Goal: Task Accomplishment & Management: Manage account settings

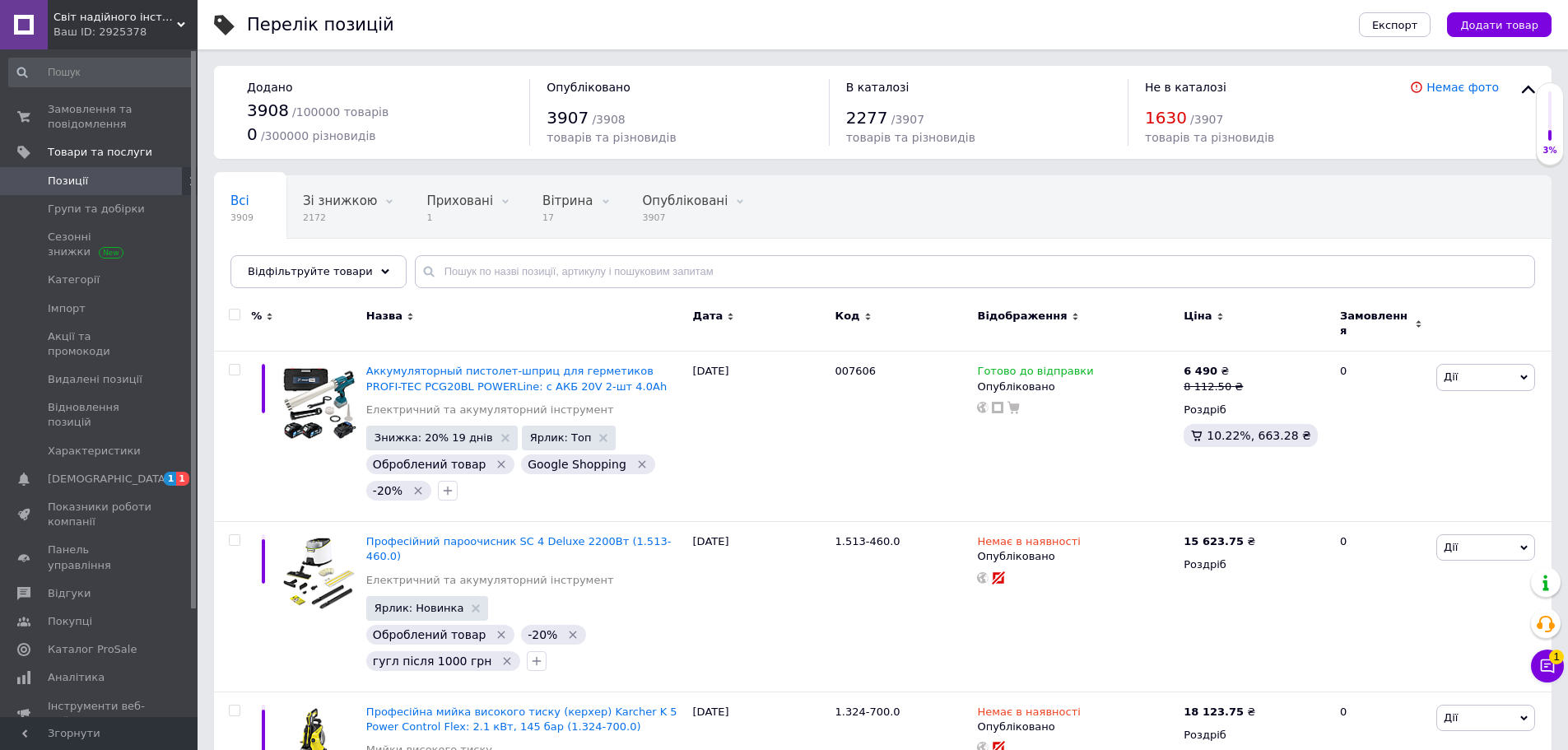
click at [469, 285] on input "text" at bounding box center [975, 272] width 1120 height 33
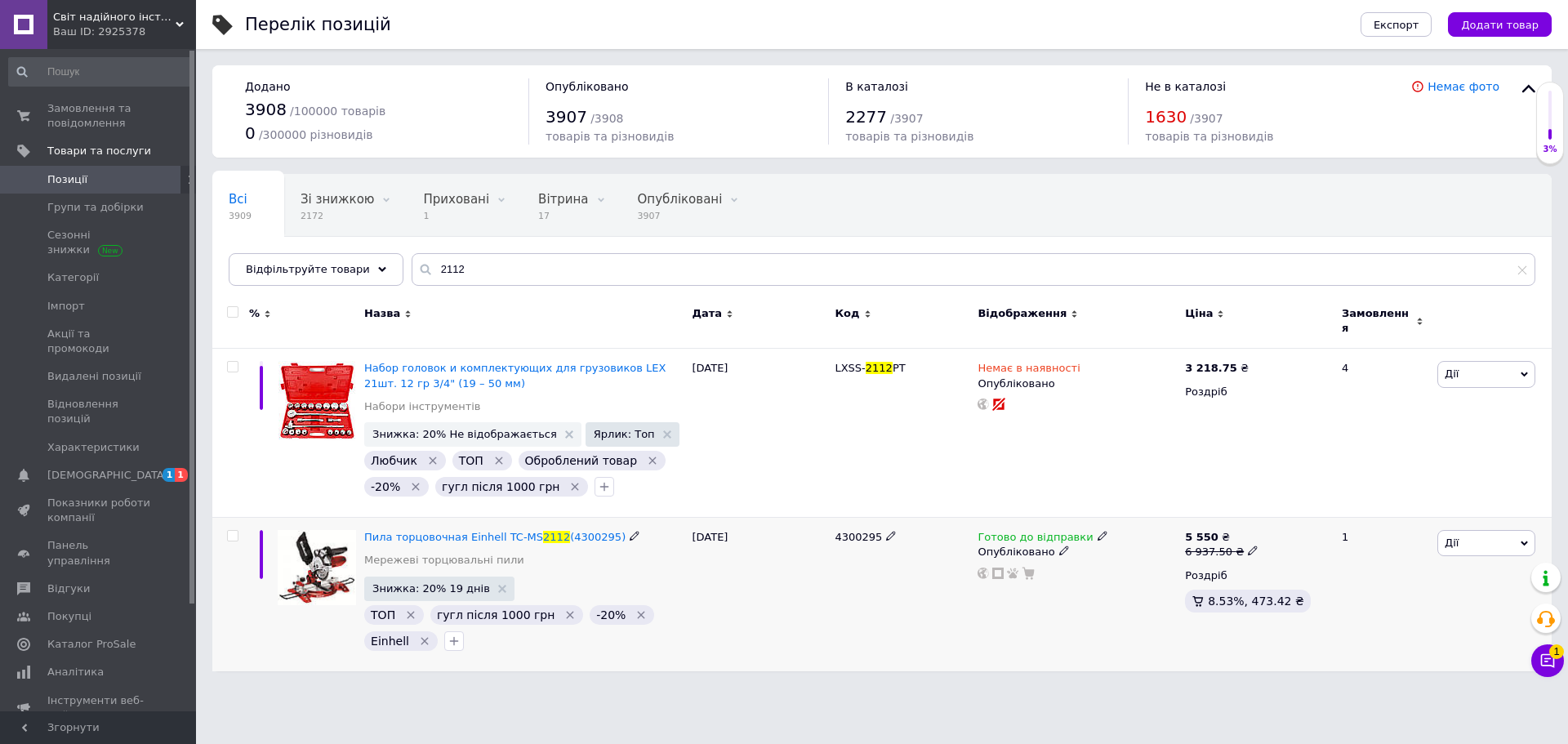
type input "2112"
click at [887, 531] on icon at bounding box center [892, 536] width 10 height 10
click at [880, 525] on input "4300295" at bounding box center [896, 537] width 133 height 25
click at [886, 555] on div "4300295" at bounding box center [901, 594] width 143 height 153
drag, startPoint x: 1408, startPoint y: 594, endPoint x: 1341, endPoint y: 550, distance: 80.2
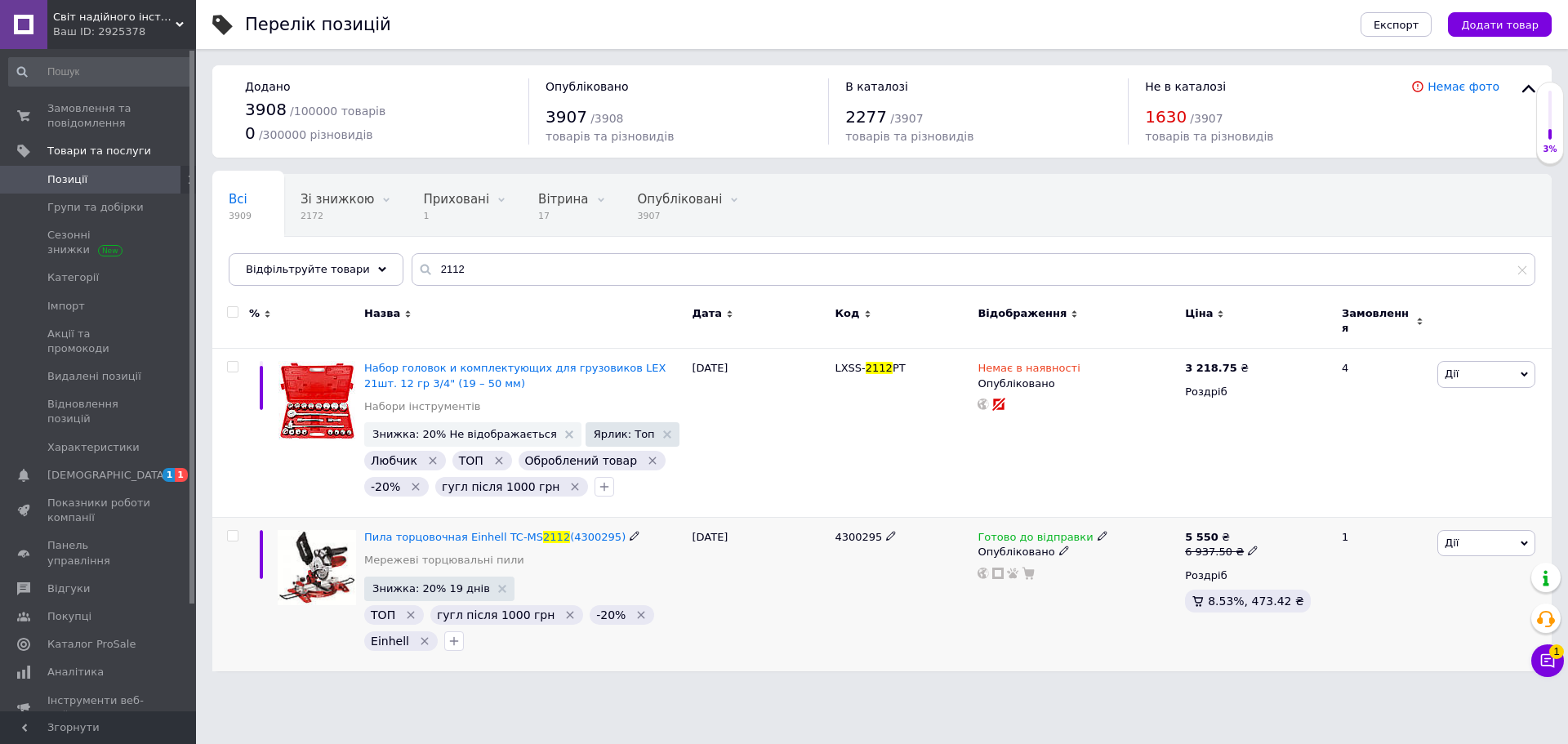
click at [1408, 593] on div "1" at bounding box center [1383, 594] width 101 height 153
click at [1248, 545] on icon at bounding box center [1253, 550] width 10 height 10
click at [1313, 492] on div "Ціна" at bounding box center [1364, 498] width 204 height 15
click at [1313, 512] on input "6937.5" at bounding box center [1324, 526] width 124 height 33
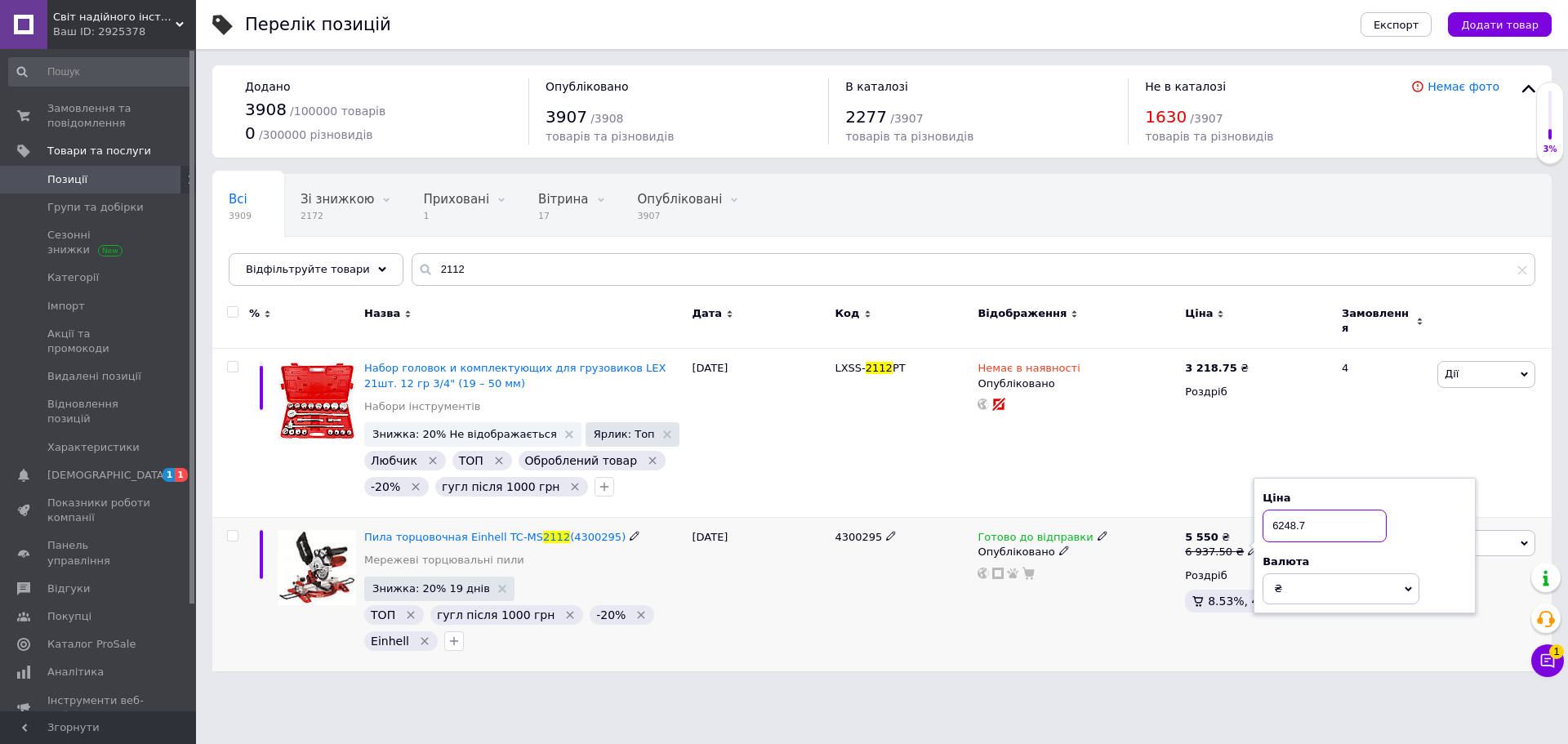
type input "6248.75"
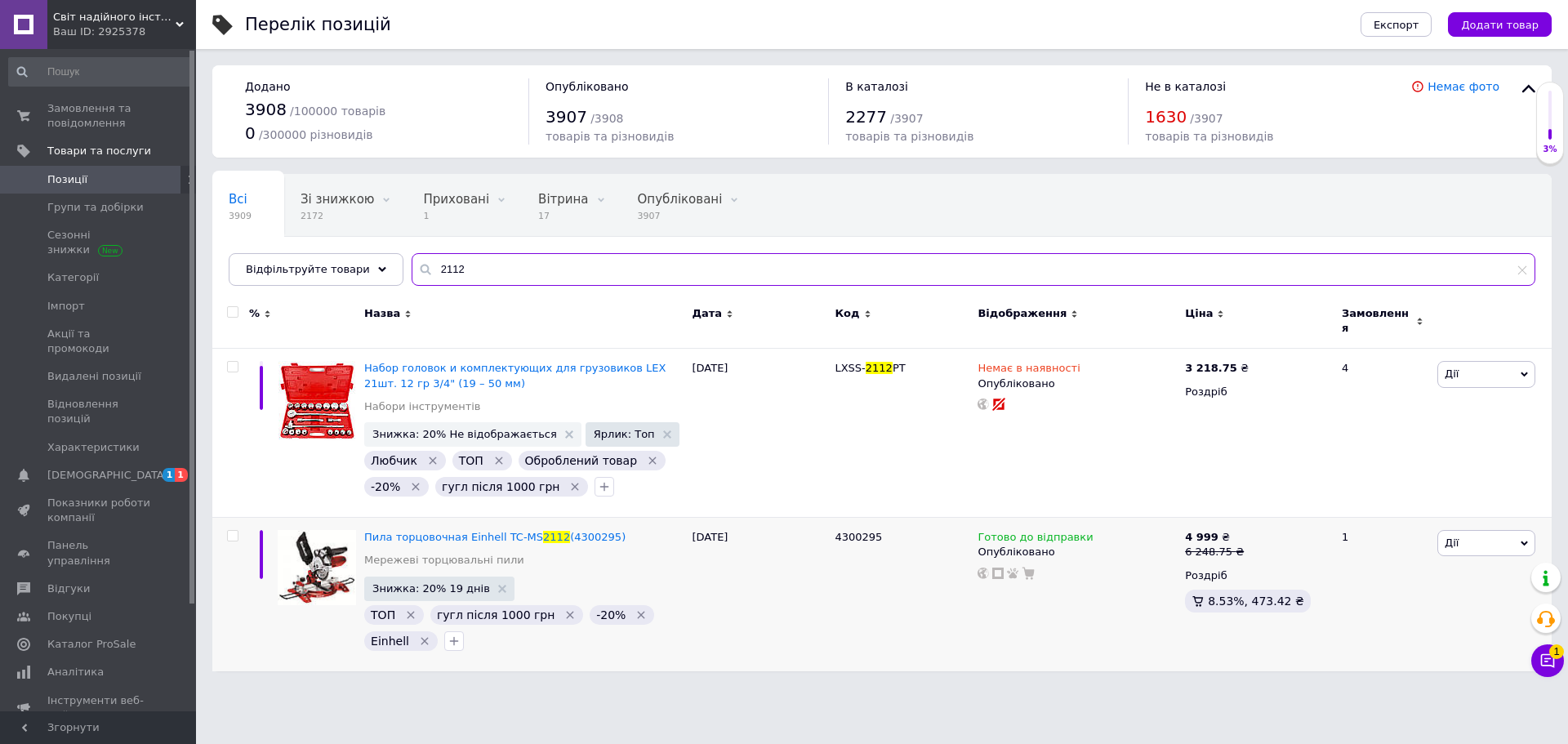
drag, startPoint x: 458, startPoint y: 258, endPoint x: 391, endPoint y: 253, distance: 67.2
click at [391, 253] on div "Всі 3909 Зі знижкою 2172 Видалити Редагувати Приховані 1 Видалити Редагувати Ві…" at bounding box center [882, 230] width 1340 height 112
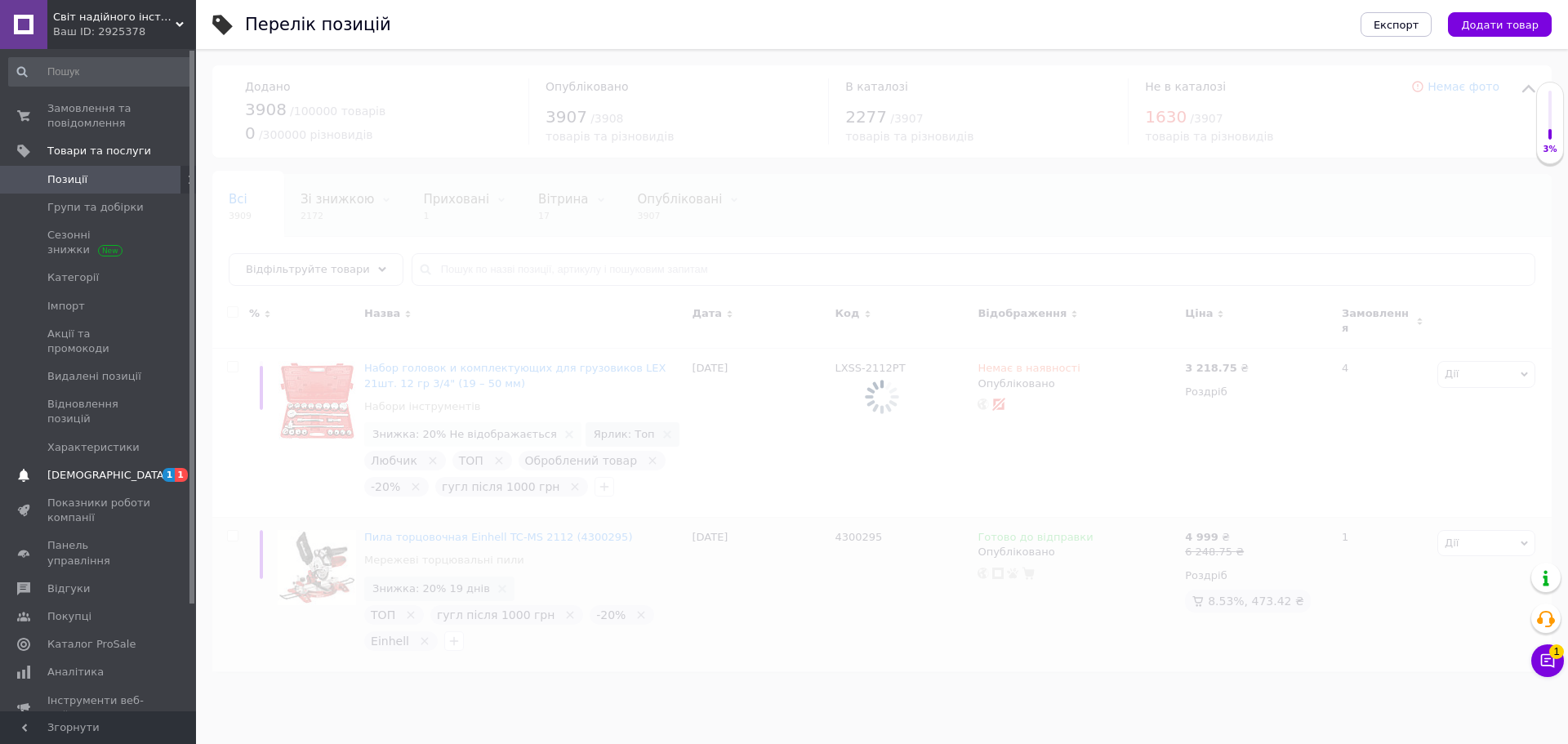
click at [112, 468] on span "[DEMOGRAPHIC_DATA]" at bounding box center [99, 475] width 104 height 15
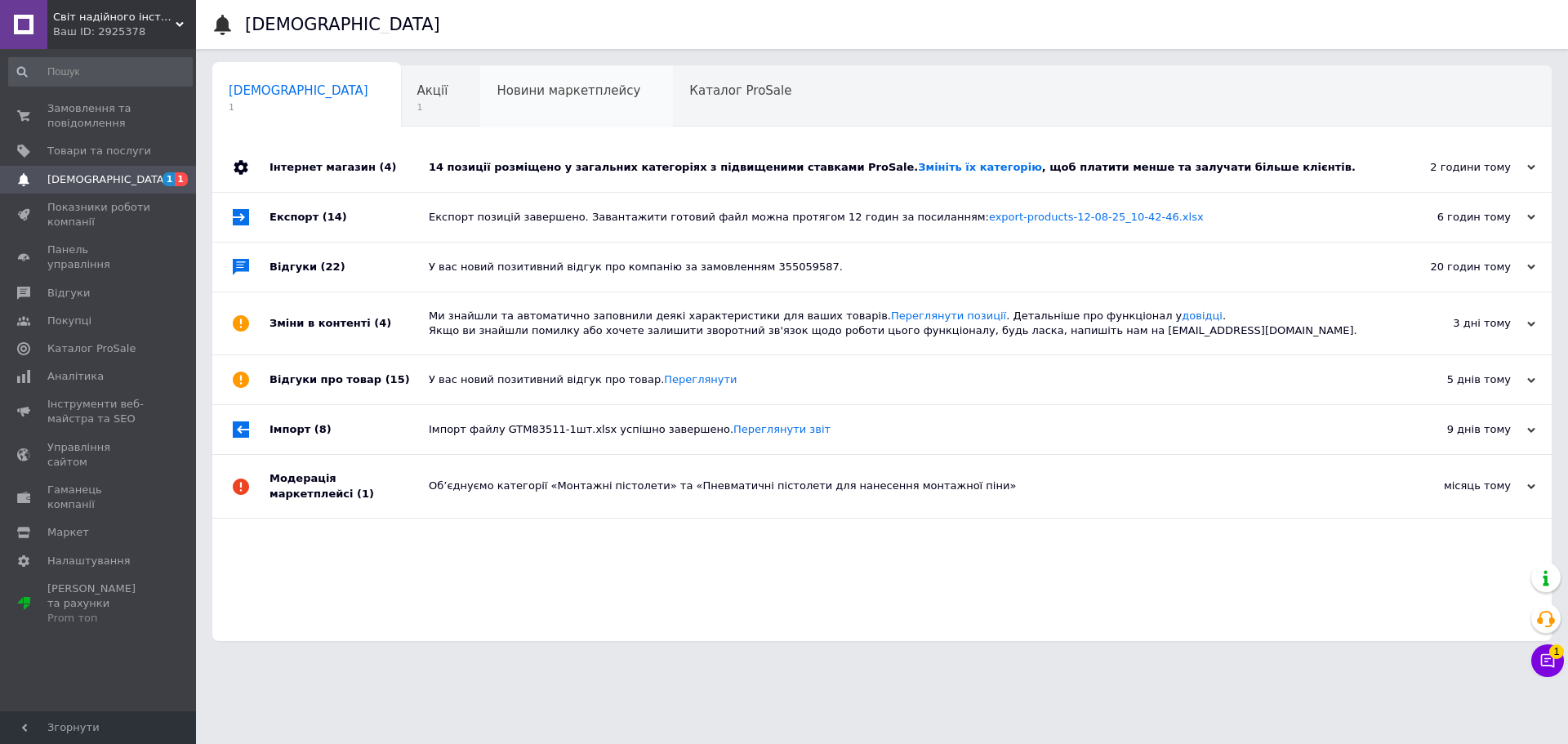
click at [480, 100] on div "Новини маркетплейсу 0" at bounding box center [577, 96] width 193 height 62
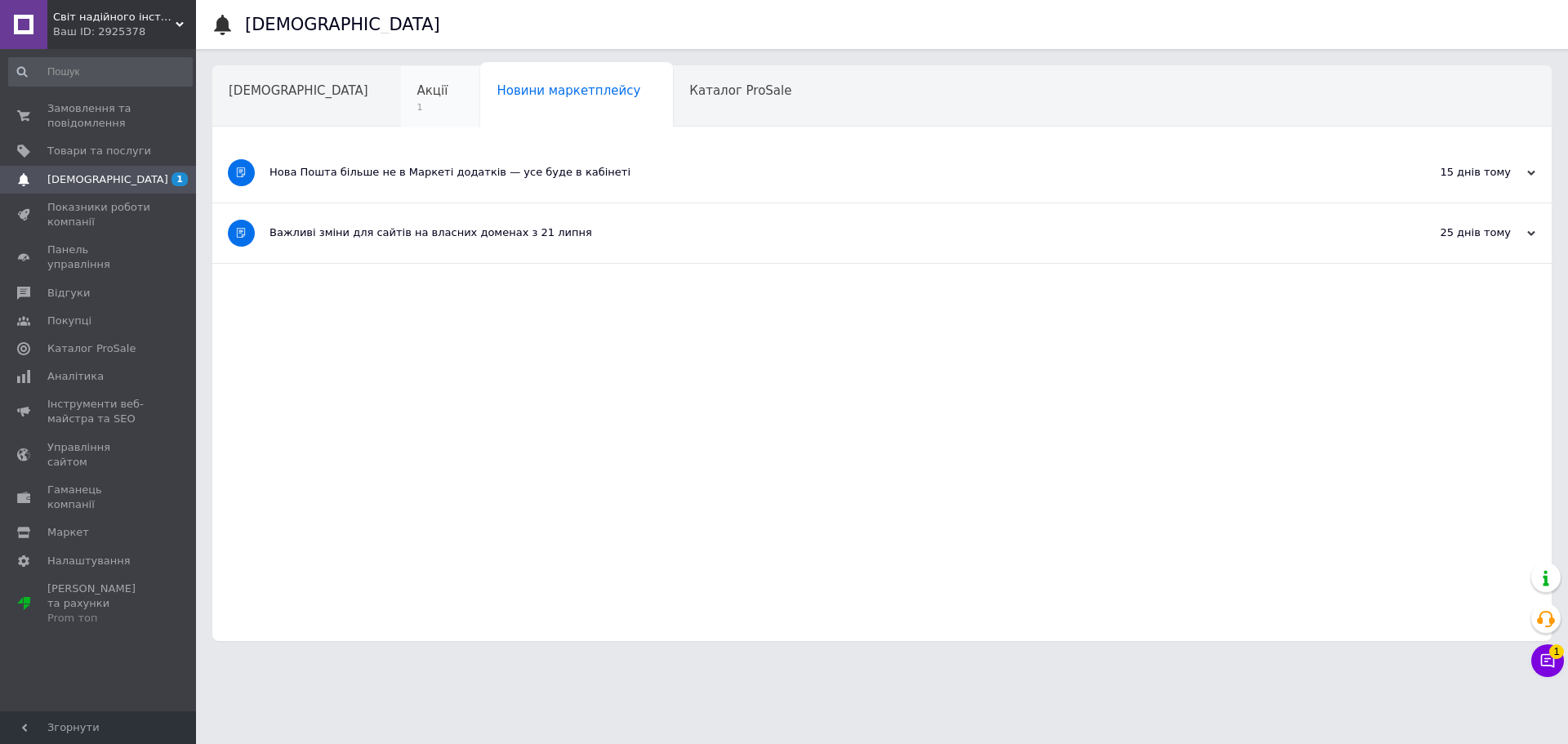
click at [401, 100] on div "Акції 1" at bounding box center [441, 96] width 80 height 62
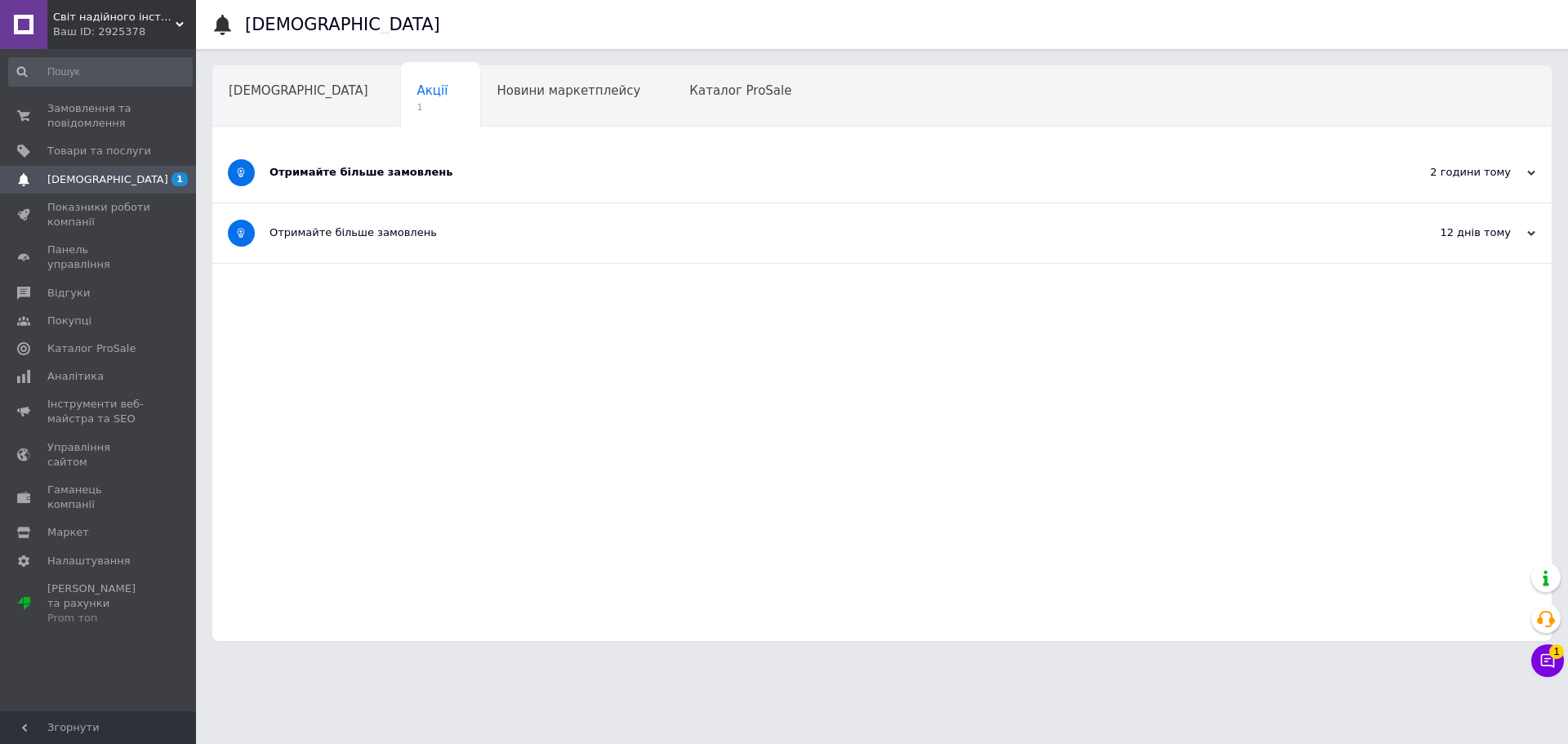
click at [426, 177] on div "Отримайте більше замовлень" at bounding box center [821, 172] width 1102 height 15
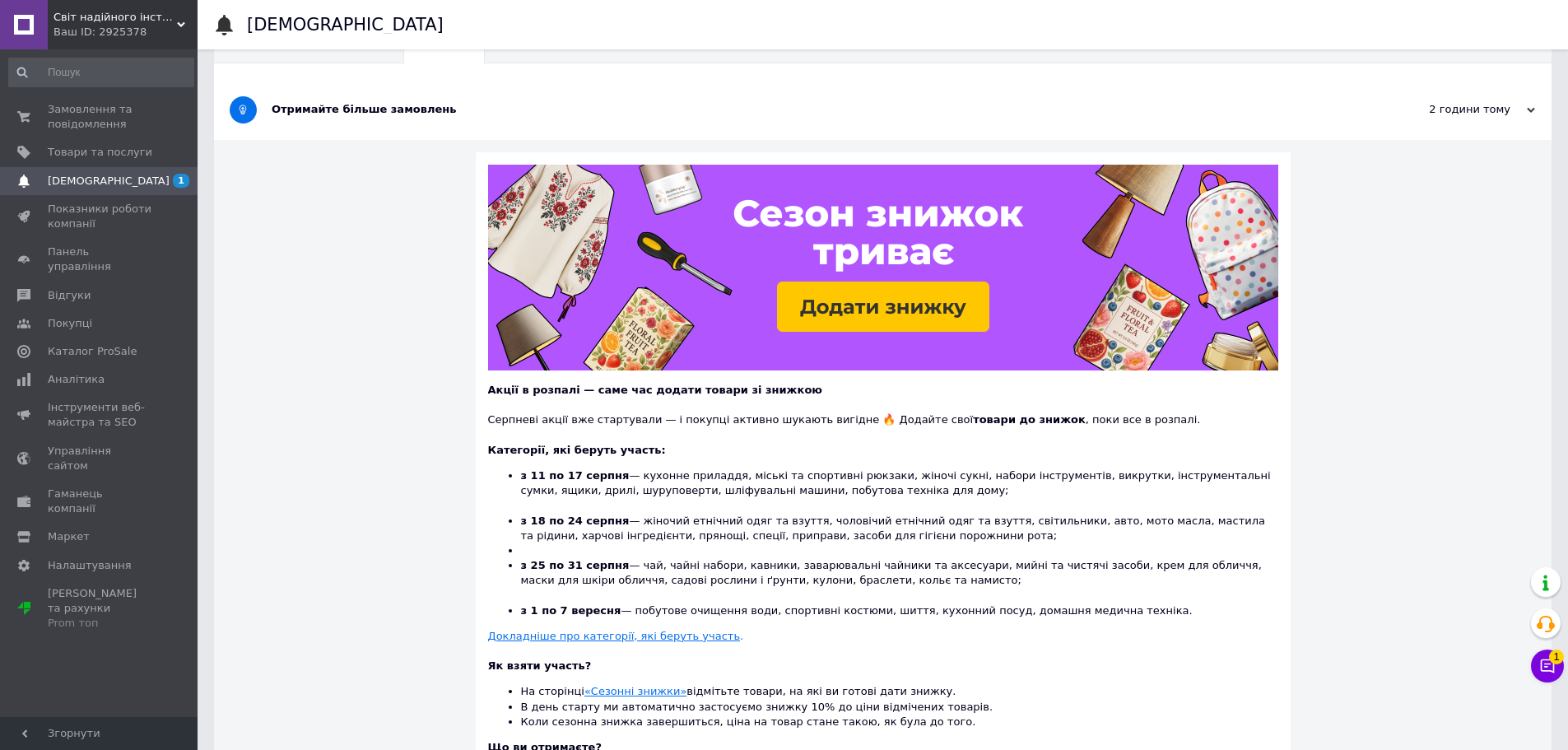
scroll to position [164, 0]
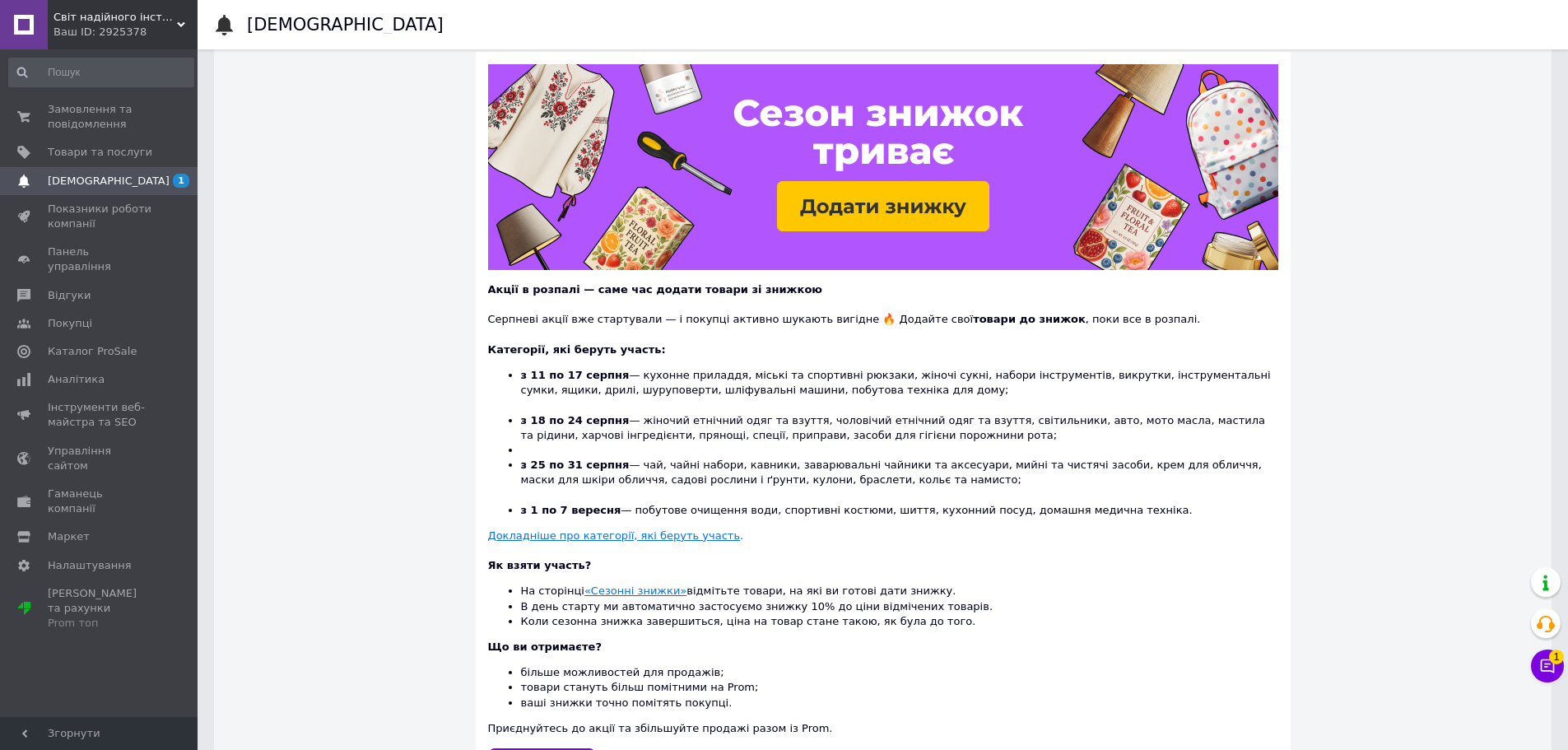
click at [847, 379] on li "з 11 по 17 серпня — кухонне приладдя, міські та спортивні рюкзаки, жіночі сукні…" at bounding box center [899, 390] width 757 height 46
click at [1122, 370] on li "з 11 по 17 серпня — кухонне приладдя, міські та спортивні рюкзаки, жіночі сукні…" at bounding box center [899, 390] width 757 height 46
click at [1126, 373] on li "з 11 по 17 серпня — кухонне приладдя, міські та спортивні рюкзаки, жіночі сукні…" at bounding box center [899, 390] width 757 height 46
click at [898, 380] on li "з 11 по 17 серпня — кухонне приладдя, міські та спортивні рюкзаки, жіночі сукні…" at bounding box center [899, 390] width 757 height 46
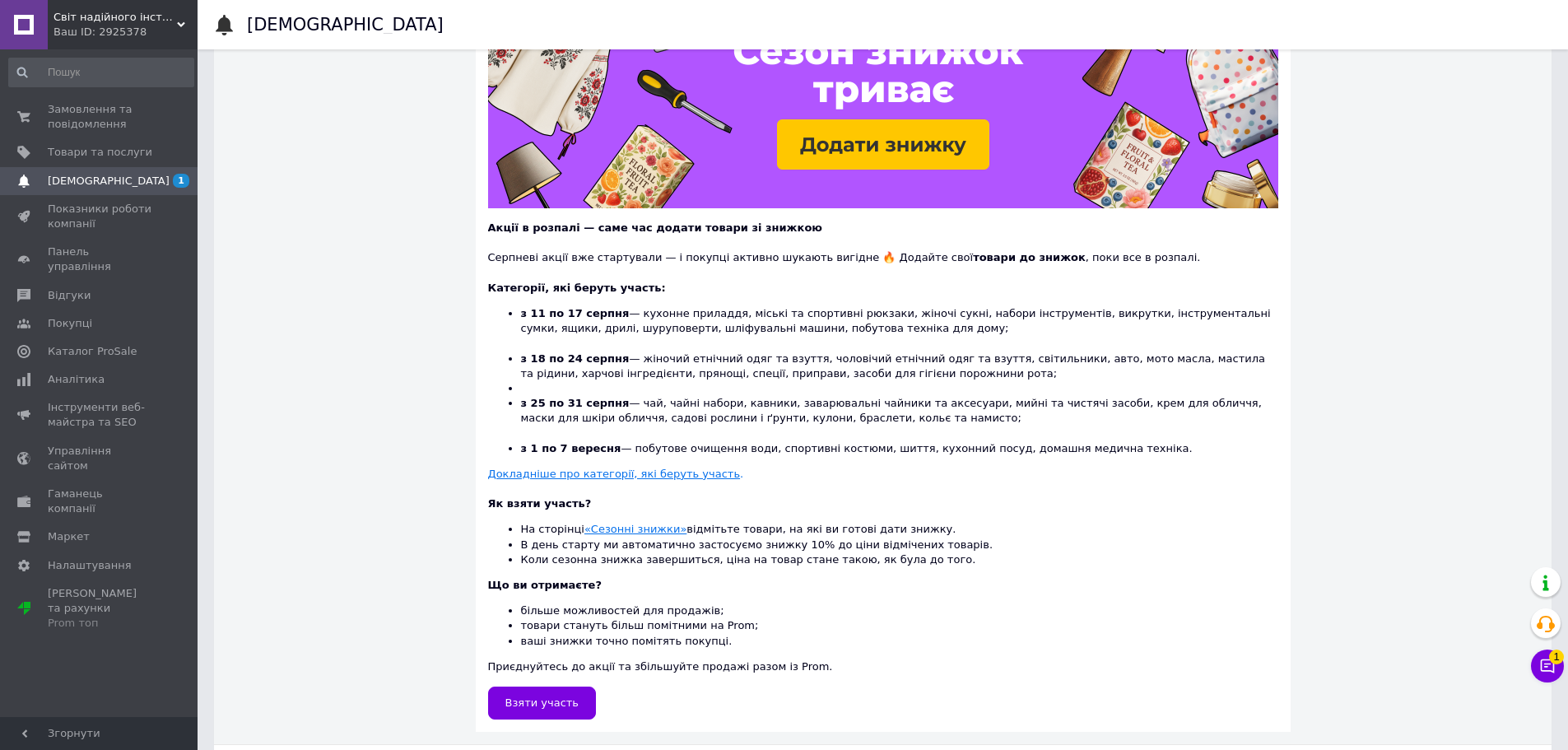
scroll to position [299, 0]
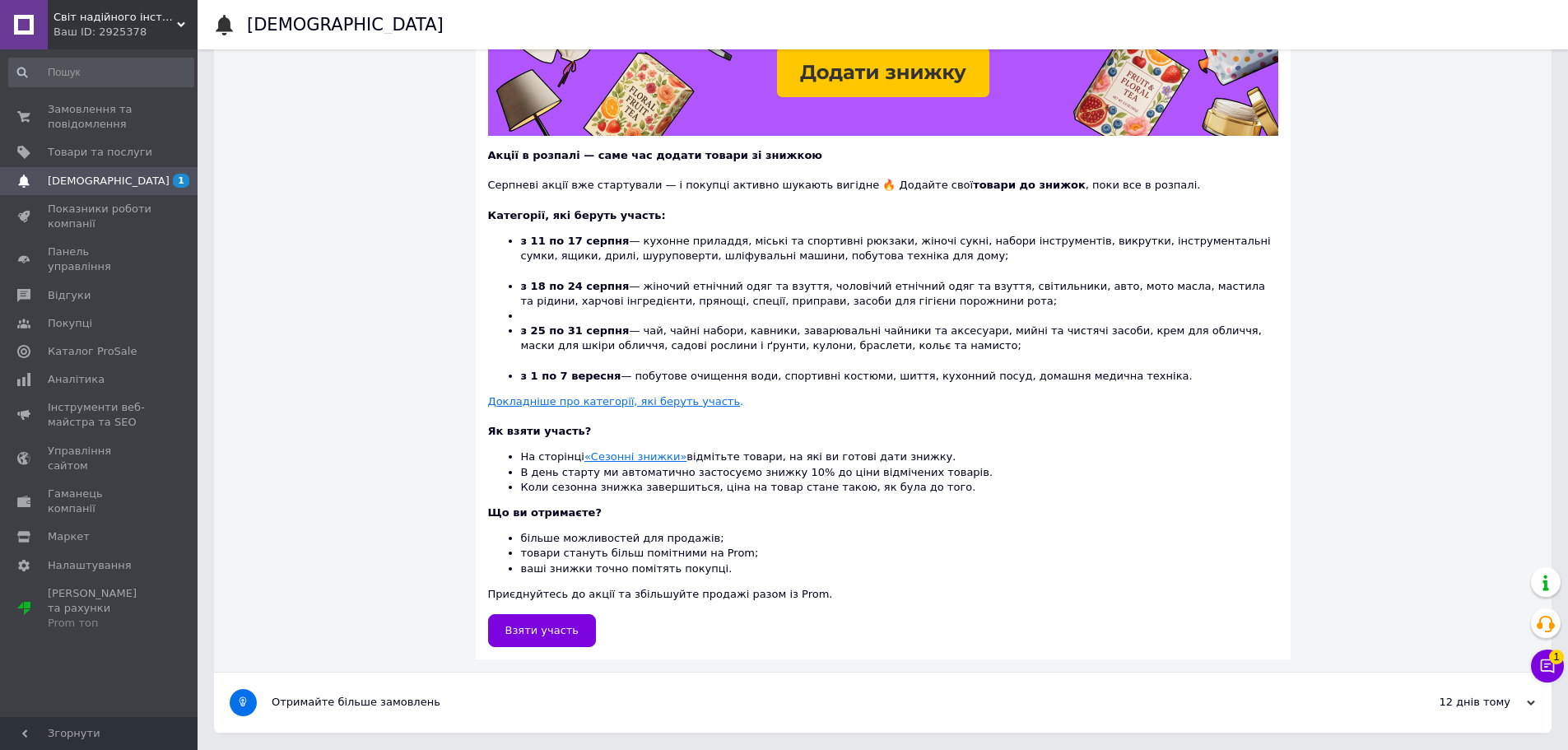
drag, startPoint x: 1236, startPoint y: 522, endPoint x: 1099, endPoint y: 484, distance: 142.2
click at [1236, 522] on div "Що ви отримаєте? більше можливостей для продажів; товари стануть більш помітним…" at bounding box center [884, 554] width 791 height 96
click at [1246, 353] on li "з 25 по 31 серпня — чай, чайні набори, кавники, заварювальні чайники та аксесуа…" at bounding box center [899, 346] width 757 height 46
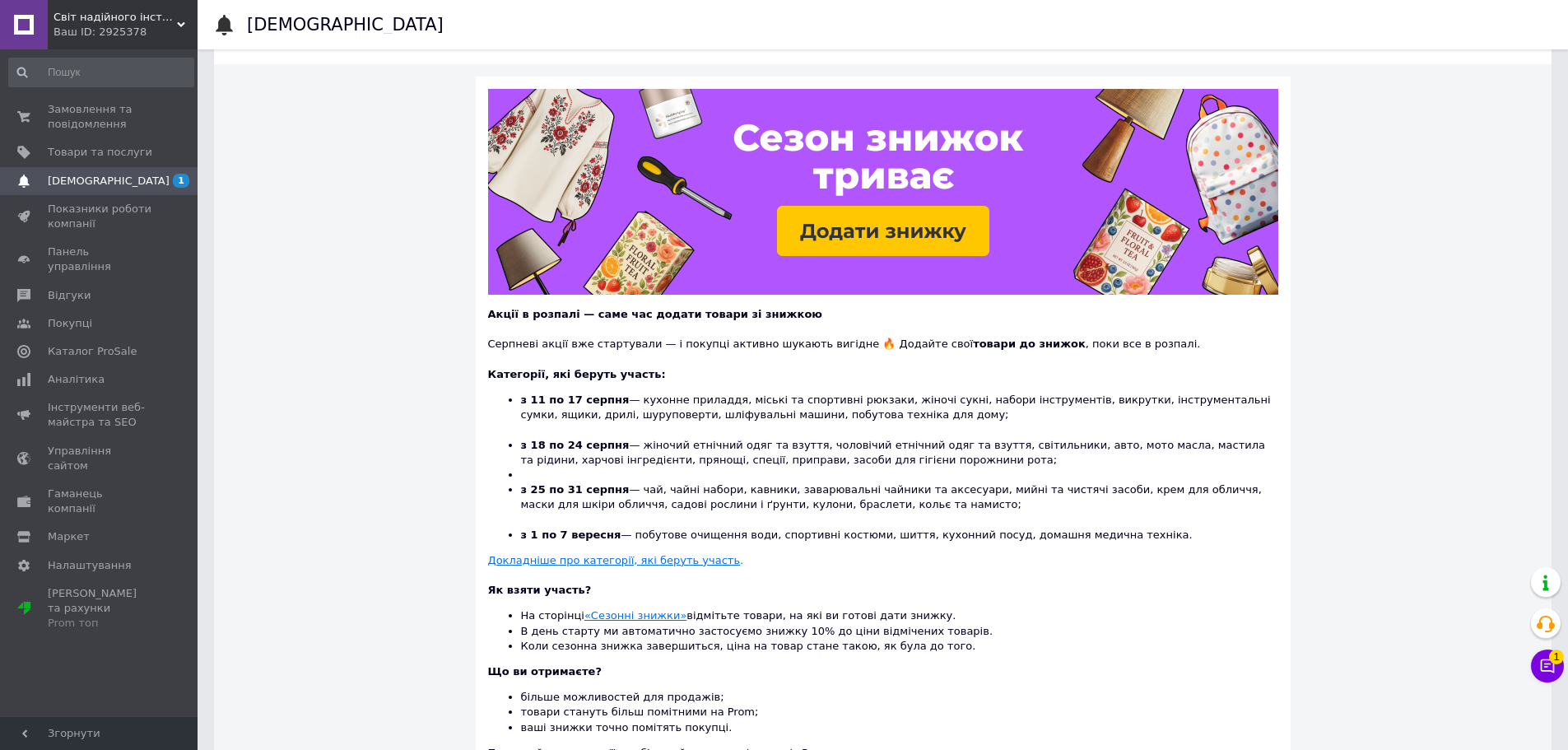
scroll to position [51, 0]
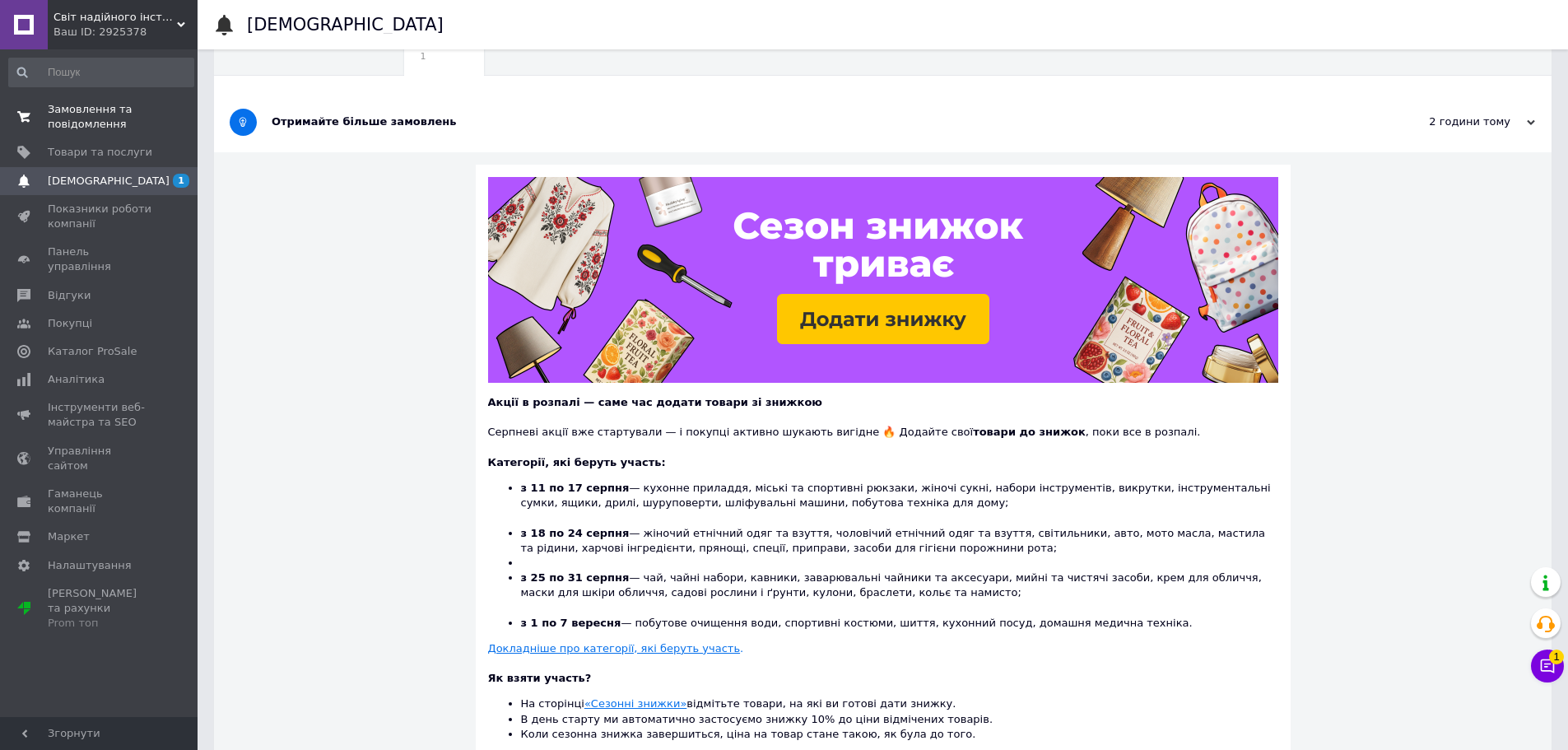
click at [108, 136] on link "Замовлення та повідомлення 0 0" at bounding box center [101, 117] width 203 height 43
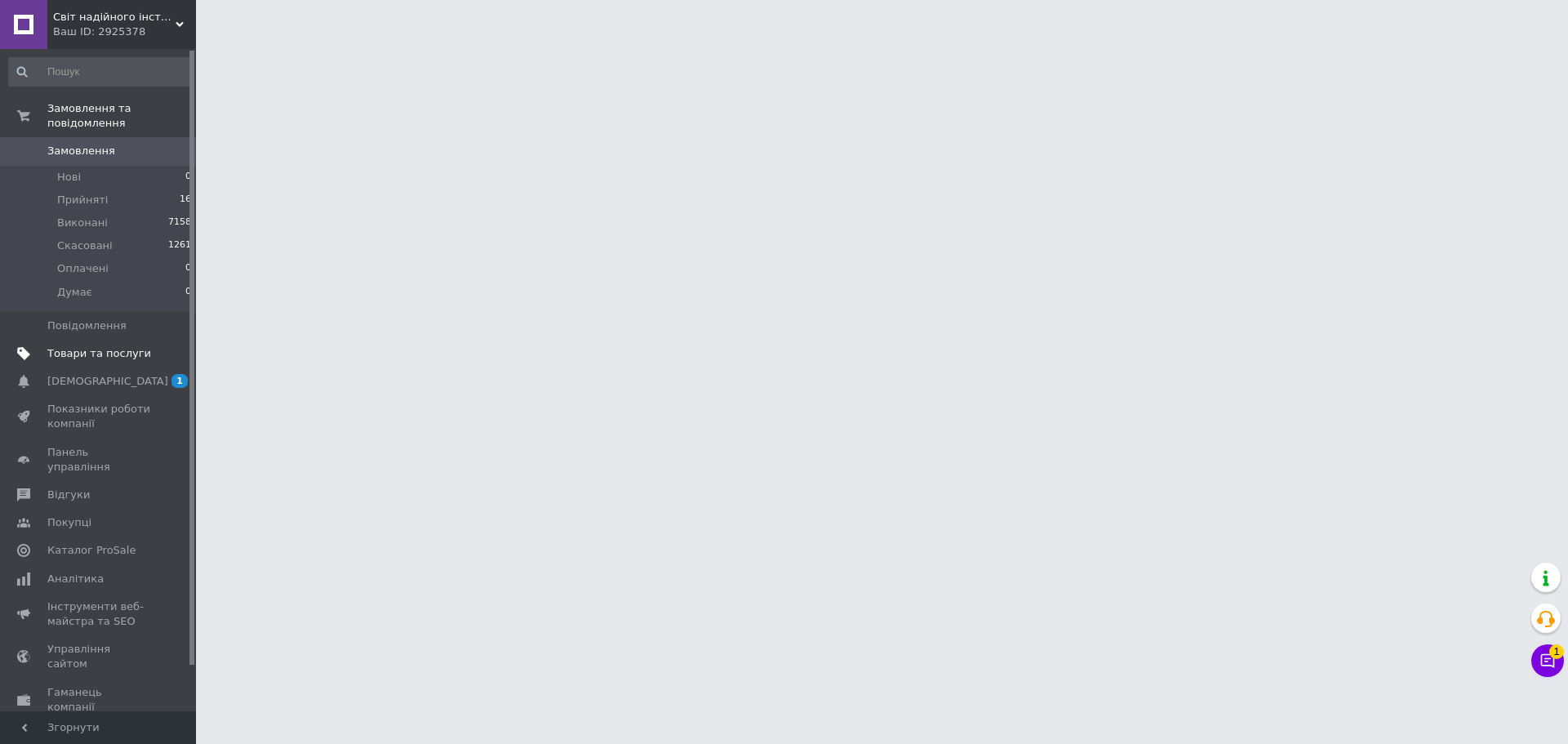
click at [90, 346] on span "Товари та послуги" at bounding box center [99, 353] width 104 height 15
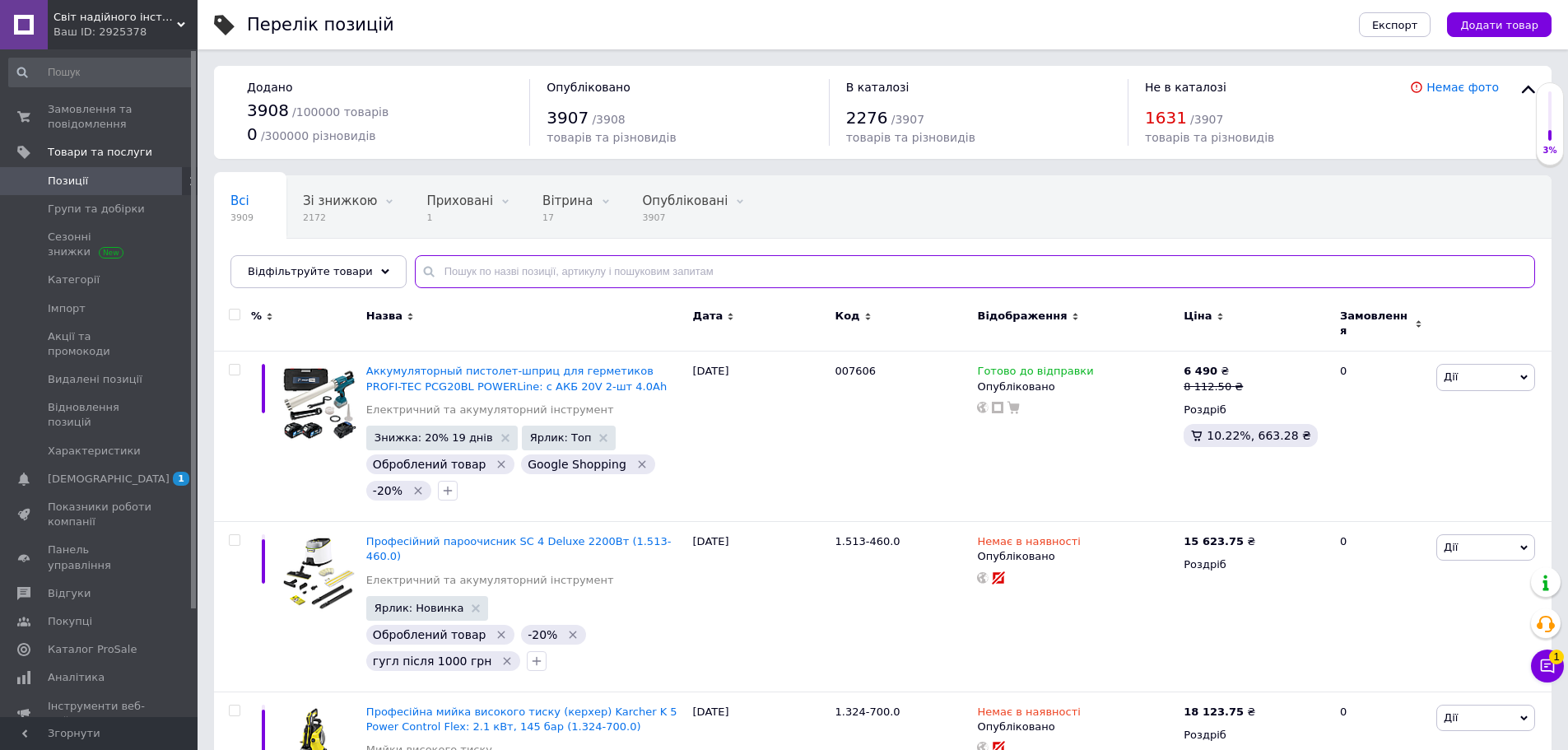
click at [456, 273] on input "text" at bounding box center [975, 272] width 1120 height 33
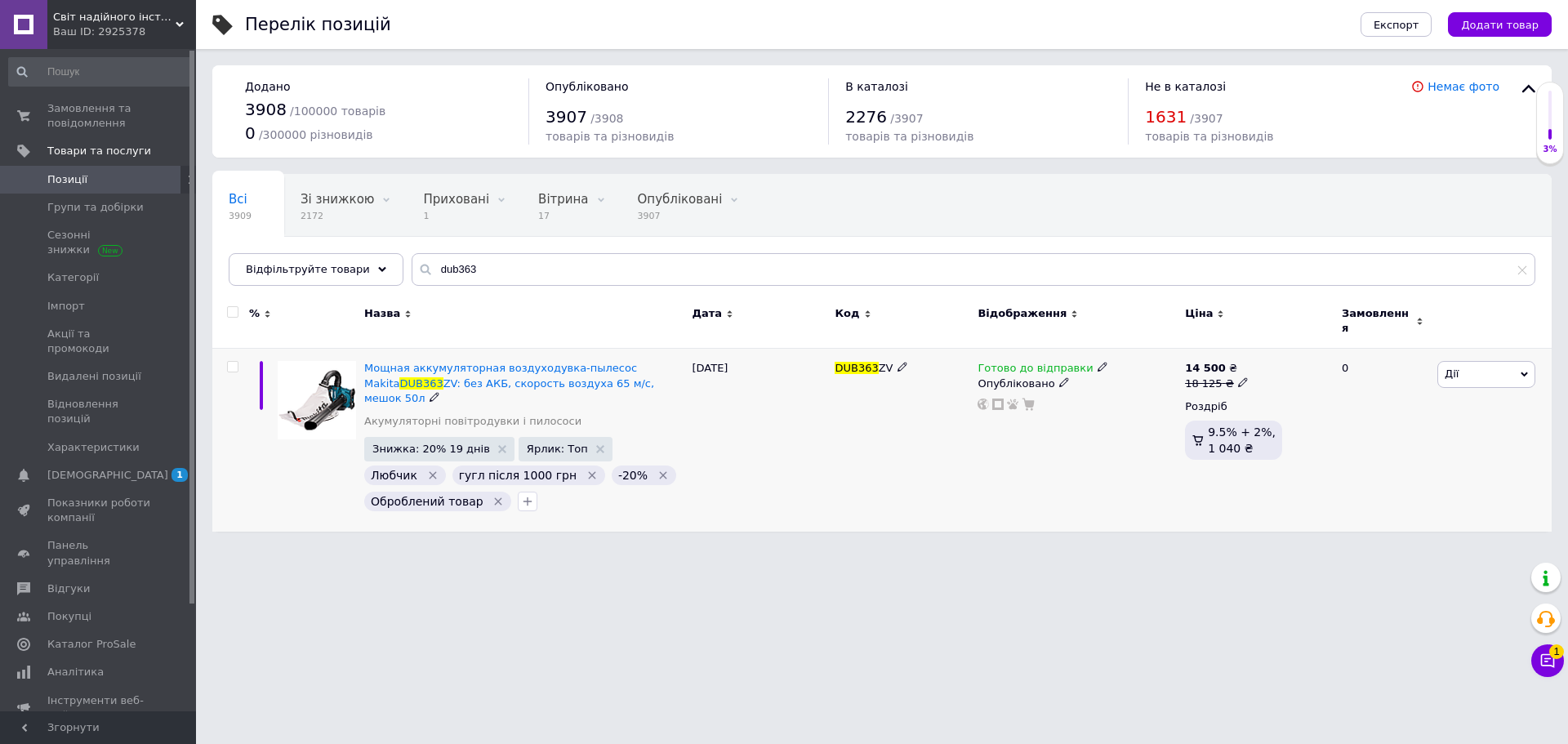
click at [1098, 362] on icon at bounding box center [1102, 367] width 10 height 10
click at [1119, 407] on li "Немає в наявності" at bounding box center [1186, 419] width 155 height 23
click at [923, 385] on div "DUB363 ZV" at bounding box center [901, 440] width 143 height 183
click at [897, 361] on span at bounding box center [902, 367] width 10 height 12
click at [892, 356] on input "DUB363ZV" at bounding box center [896, 368] width 133 height 25
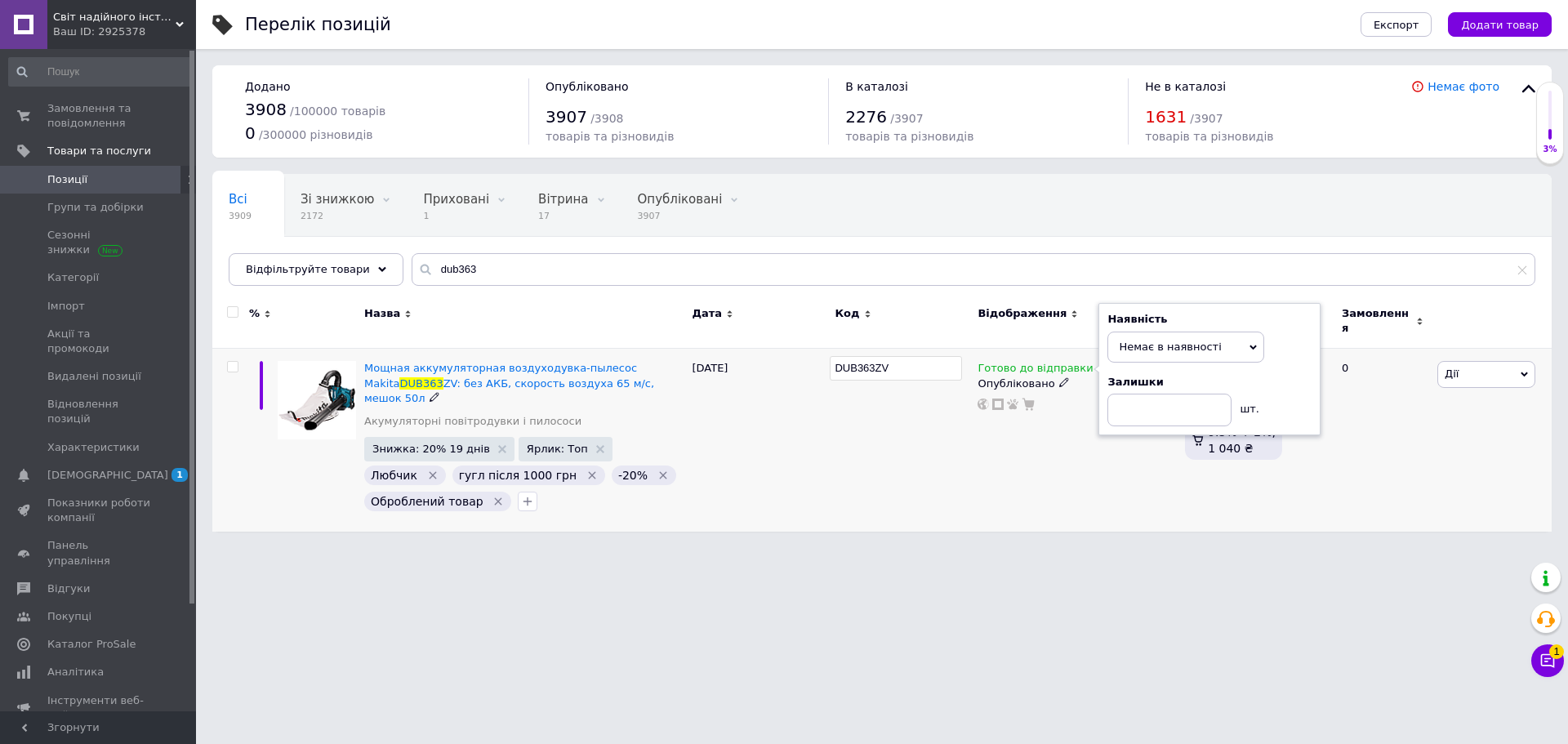
click at [892, 356] on input "DUB363ZV" at bounding box center [896, 368] width 133 height 25
click at [892, 400] on div "DUB363ZV" at bounding box center [901, 440] width 143 height 183
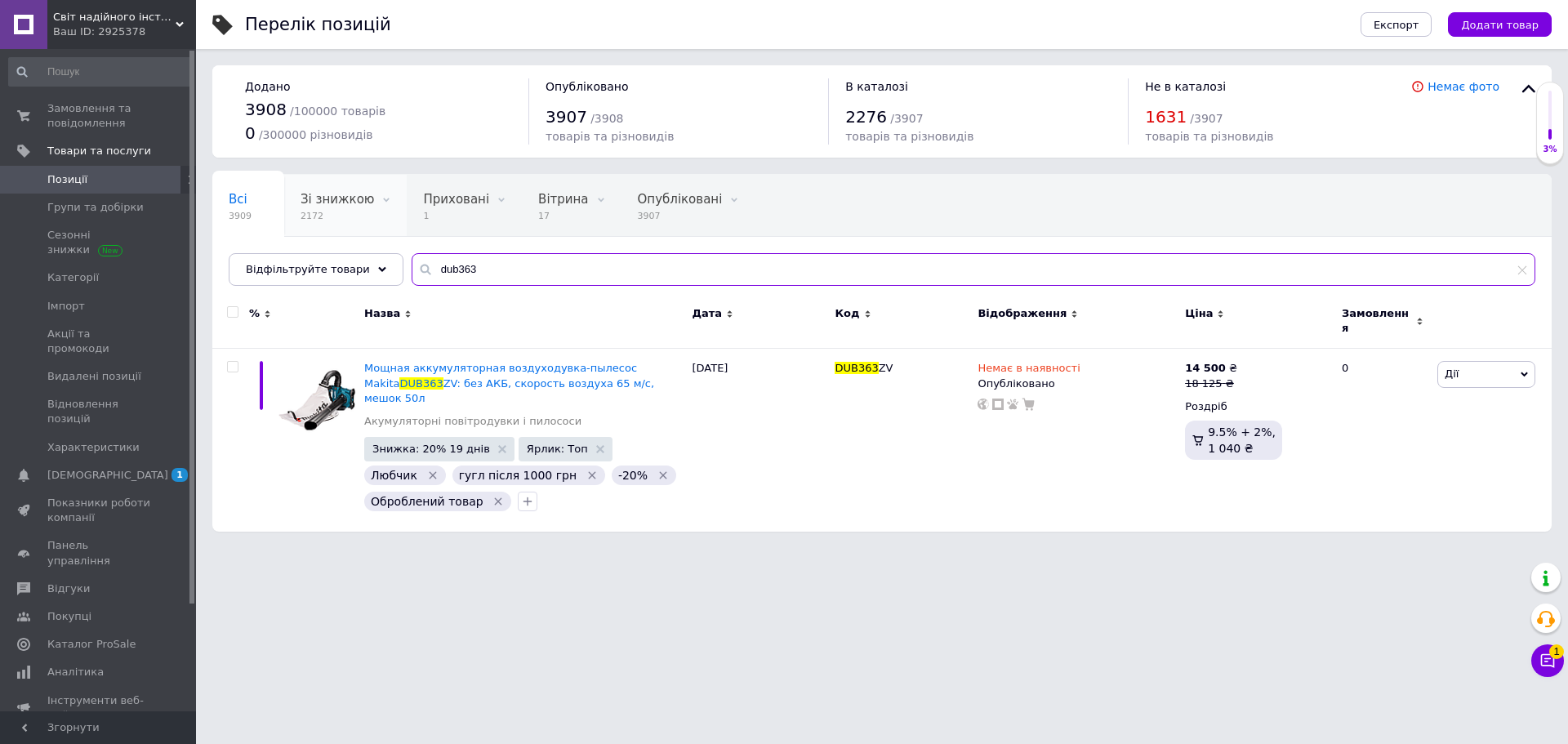
drag, startPoint x: 495, startPoint y: 269, endPoint x: 296, endPoint y: 235, distance: 201.9
click at [296, 235] on div "Всі 3909 Зі знижкою 2172 Видалити Редагувати Приховані 1 Видалити Редагувати Ві…" at bounding box center [882, 230] width 1340 height 112
paste input "006321"
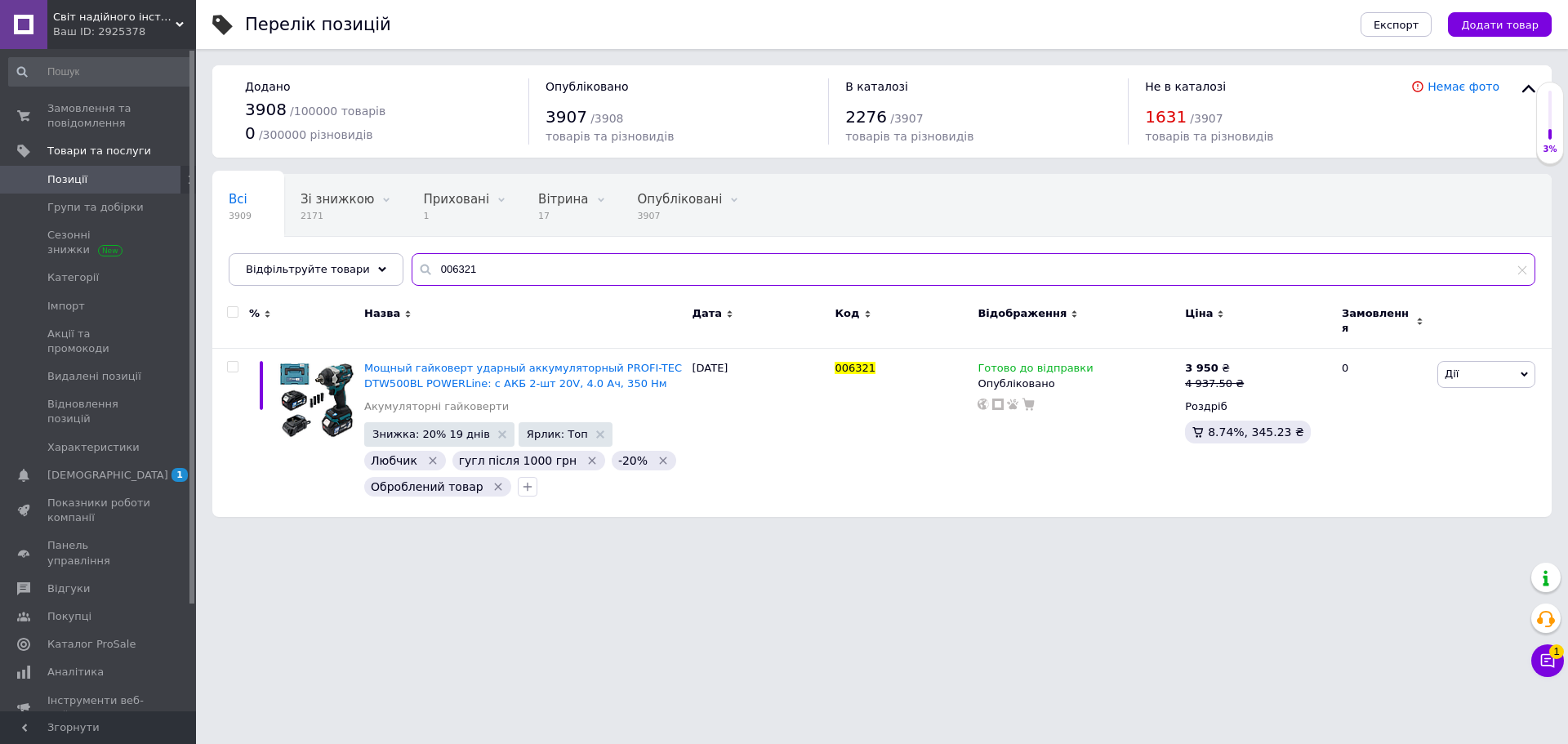
type input "006321"
drag, startPoint x: 338, startPoint y: 250, endPoint x: 294, endPoint y: 246, distance: 44.2
click at [293, 241] on div "Всі 3909 Зі знижкою 2171 Видалити Редагувати Приховані 1 Видалити Редагувати Ві…" at bounding box center [882, 230] width 1340 height 112
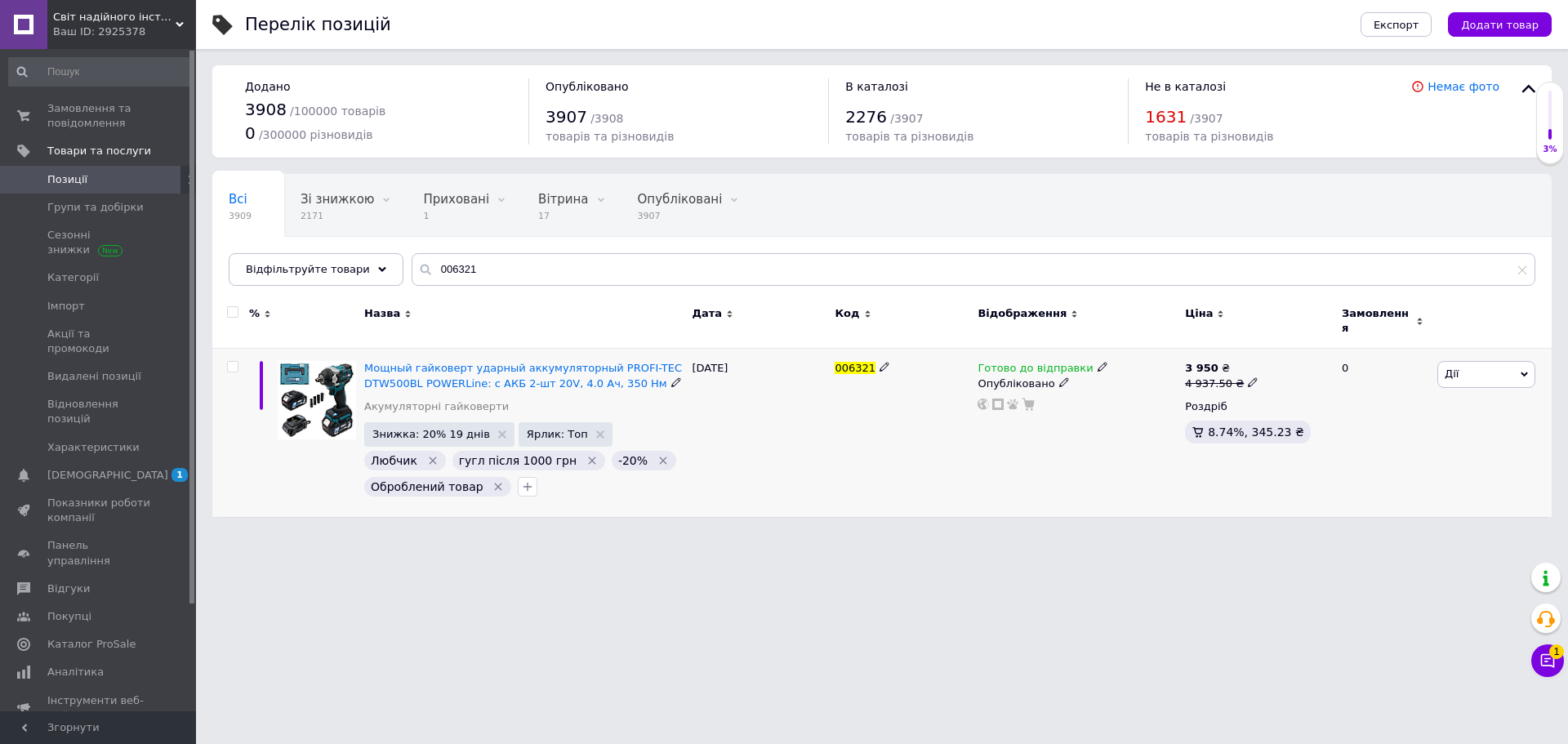
click at [883, 452] on div "006321" at bounding box center [901, 433] width 143 height 168
click at [969, 427] on div "006321" at bounding box center [901, 433] width 143 height 168
click at [1420, 457] on div "0" at bounding box center [1383, 433] width 101 height 168
click at [1253, 373] on div "3 950 ₴ 4 937.50 ₴" at bounding box center [1256, 376] width 143 height 30
click at [1248, 377] on span at bounding box center [1253, 381] width 11 height 11
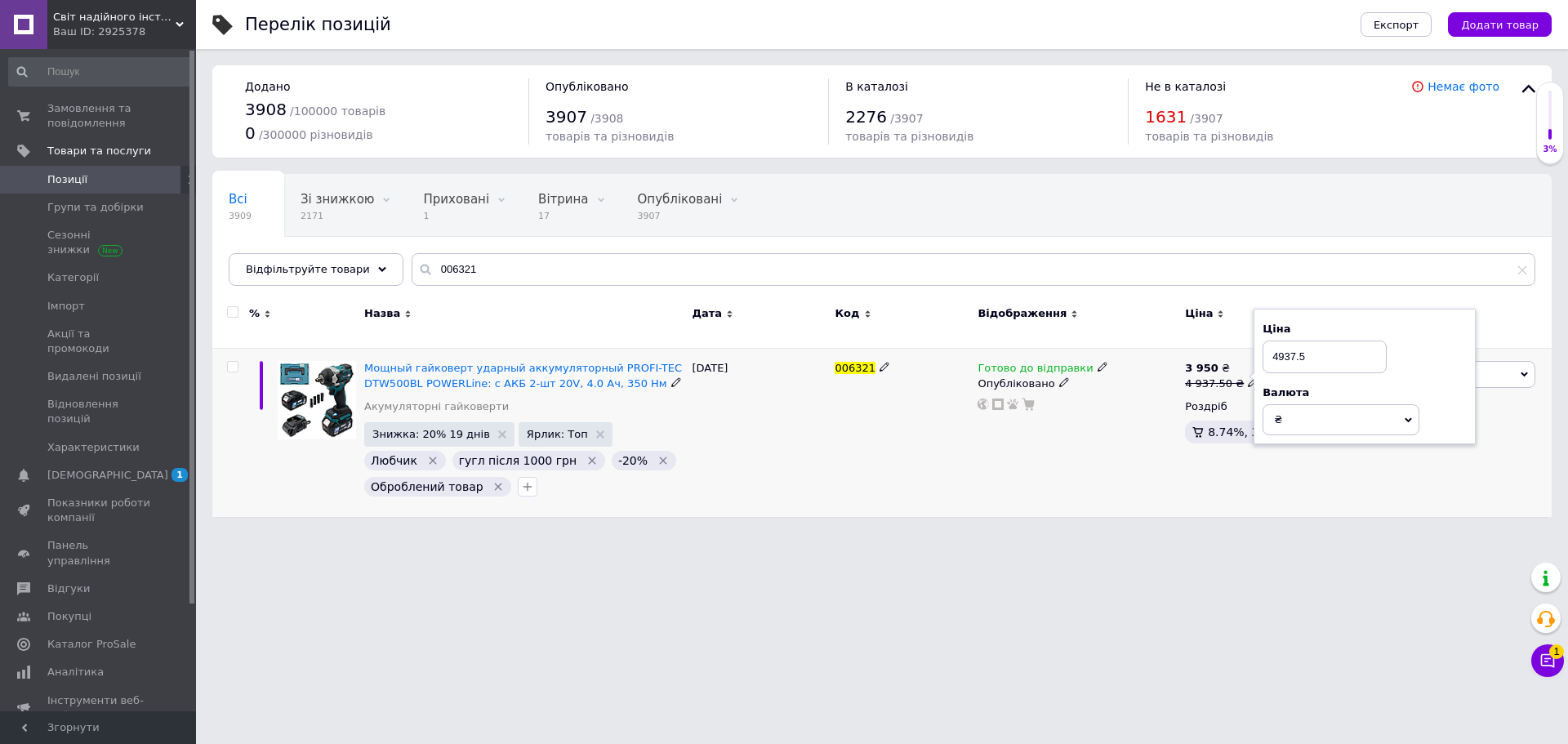
drag, startPoint x: 1295, startPoint y: 345, endPoint x: 1249, endPoint y: 345, distance: 46.0
click at [1249, 349] on div "3 950 ₴ 4 937.50 ₴ Ціна 4937.5 Валюта ₴ $ EUR CHF GBP ¥ PLN ₸ MDL HUF KGS CNY T…" at bounding box center [1256, 433] width 151 height 168
type input "4362.5"
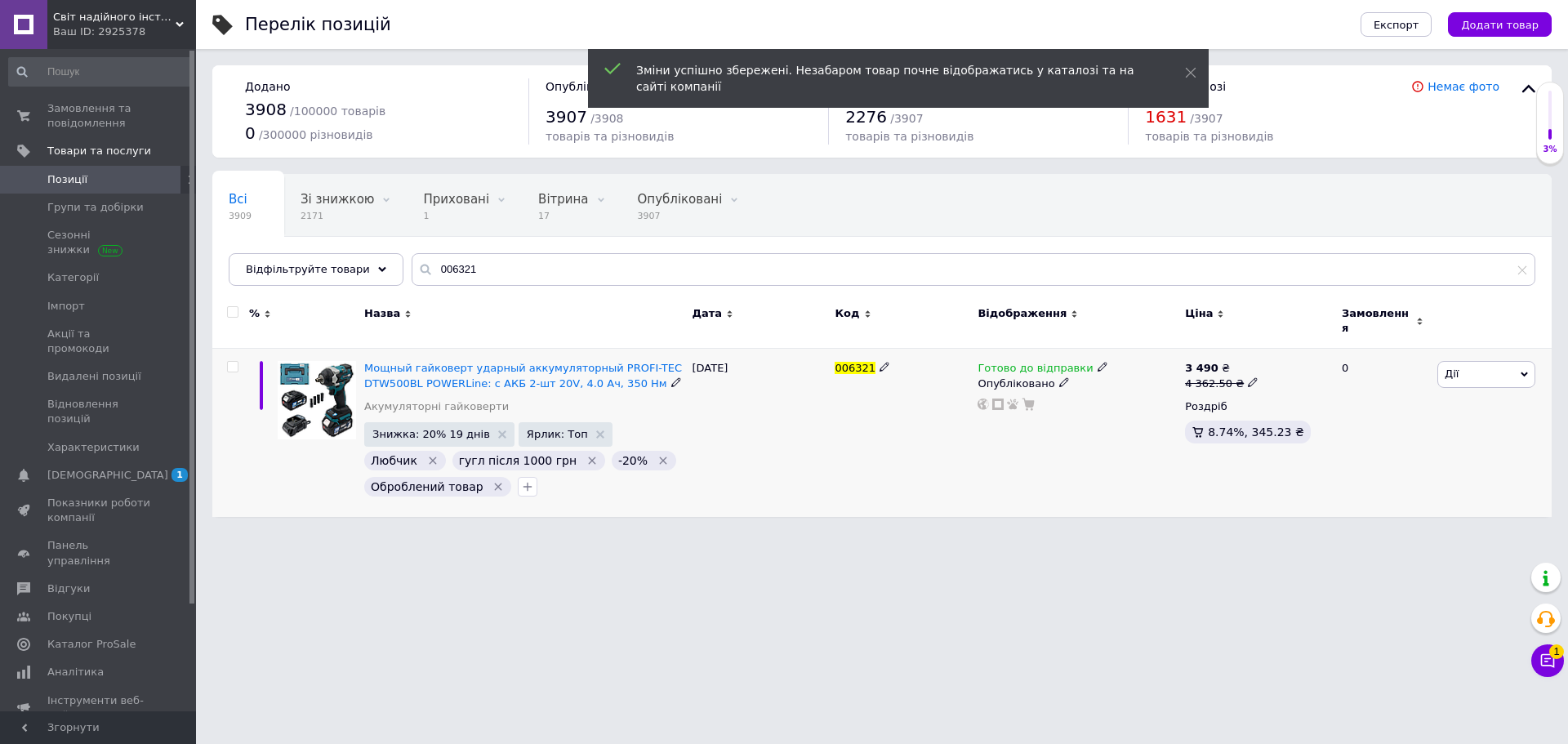
click at [880, 362] on icon at bounding box center [885, 367] width 10 height 10
click at [878, 356] on input "006321" at bounding box center [896, 368] width 133 height 25
click at [878, 392] on div "006321" at bounding box center [901, 433] width 143 height 168
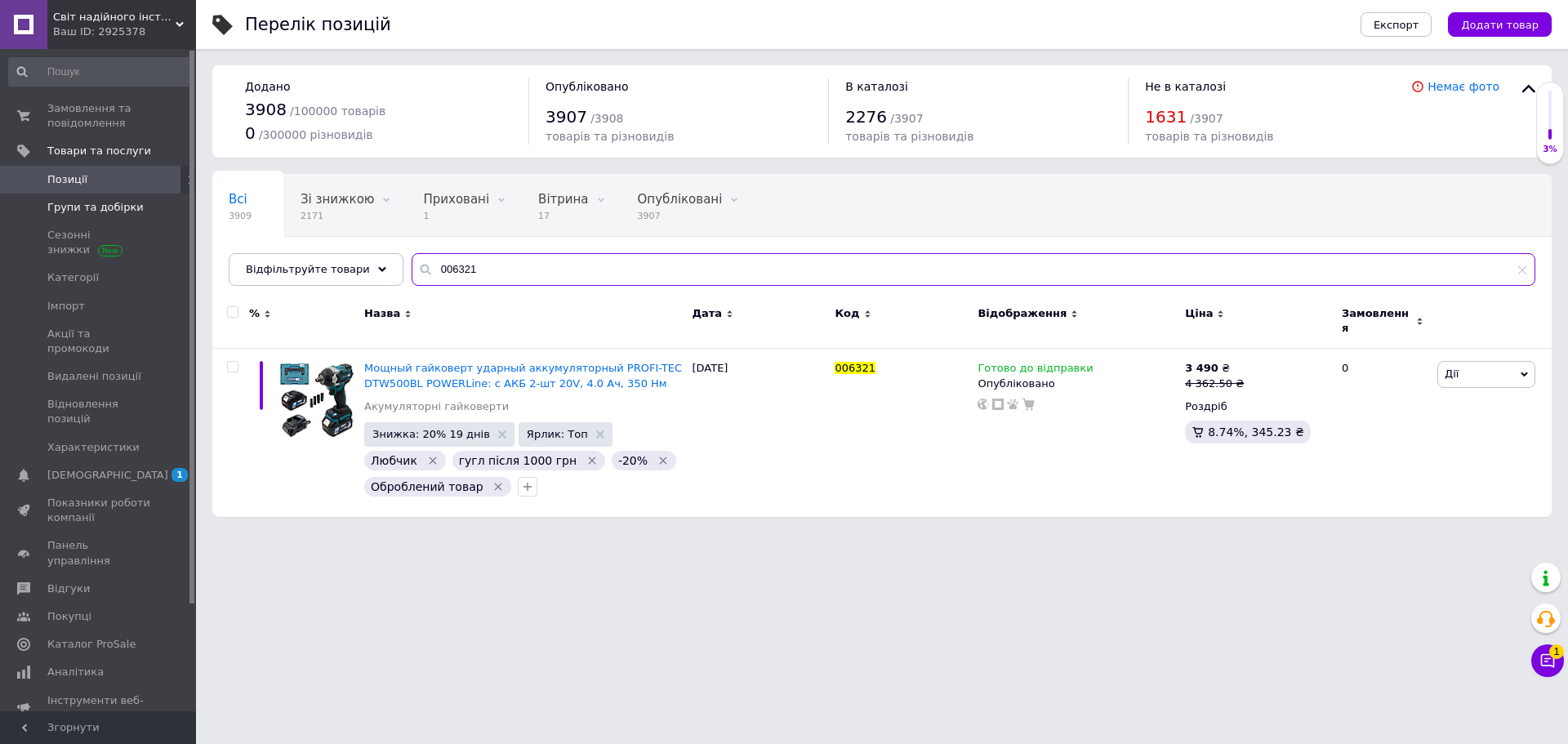
drag, startPoint x: 472, startPoint y: 265, endPoint x: 135, endPoint y: 205, distance: 342.3
click at [135, 205] on div "Світ надійного інструменту - Market Tools Ваш ID: 2925378 Сайт Світ надійного і…" at bounding box center [784, 266] width 1568 height 533
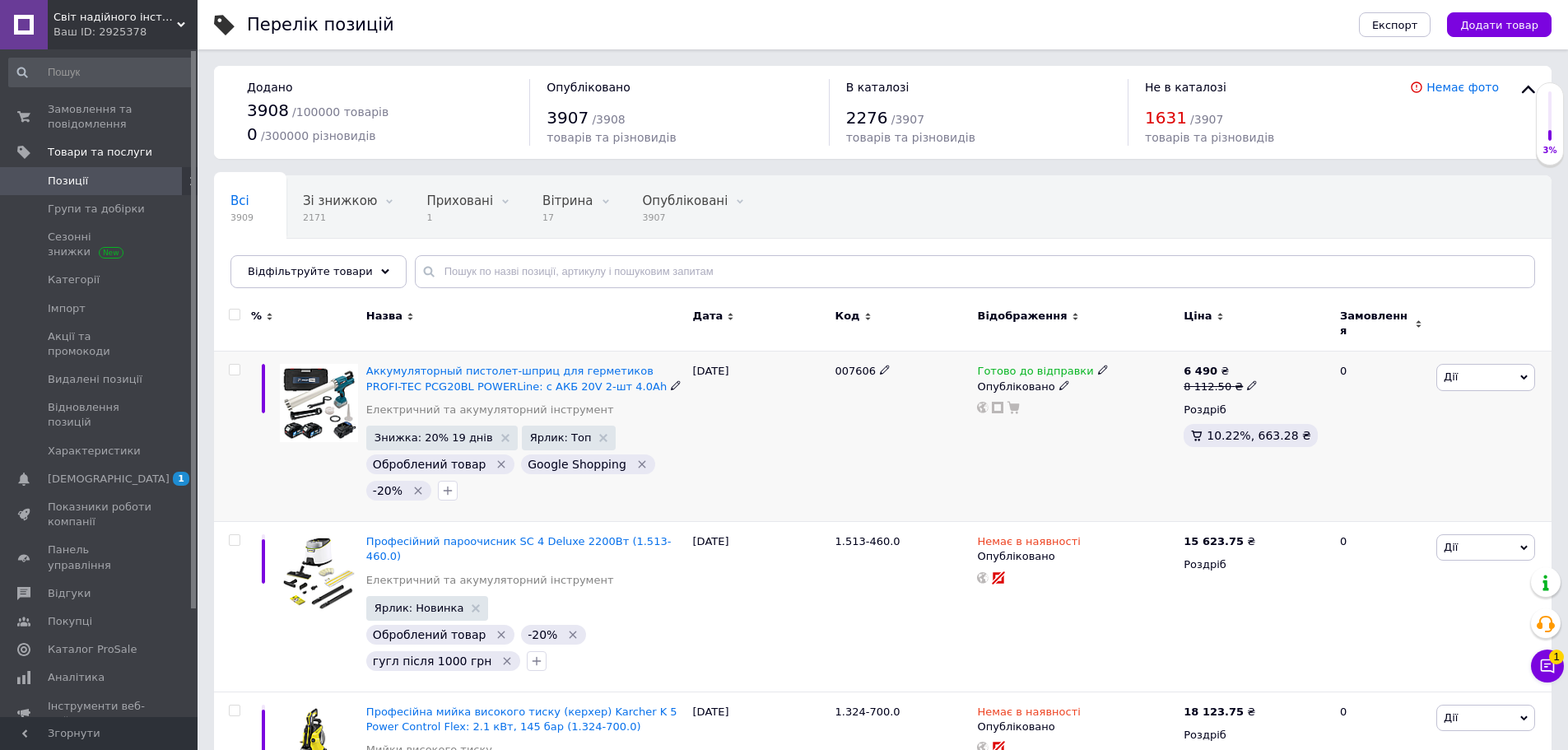
click at [704, 410] on div "[DATE]" at bounding box center [760, 436] width 142 height 170
